Goal: Task Accomplishment & Management: Use online tool/utility

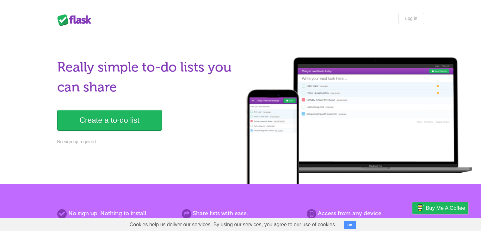
click at [115, 121] on link "Create a to-do list" at bounding box center [109, 120] width 105 height 21
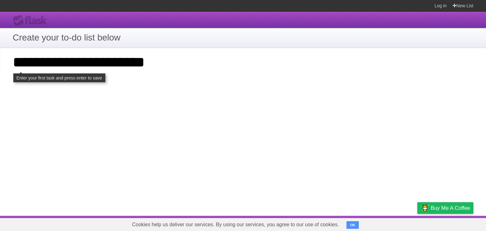
type input "**********"
click input "**********" at bounding box center [0, 0] width 0 height 0
